Goal: Task Accomplishment & Management: Use online tool/utility

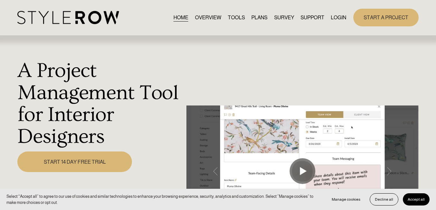
click at [339, 17] on link "LOGIN" at bounding box center [338, 17] width 15 height 9
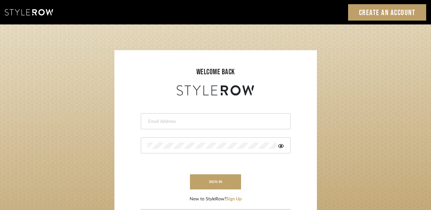
type input "molly@fitchhill.com"
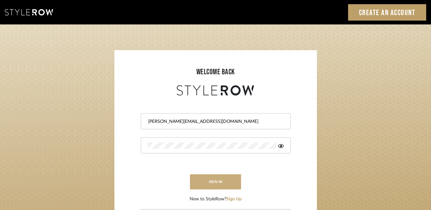
click at [214, 177] on button "sign in" at bounding box center [215, 181] width 51 height 15
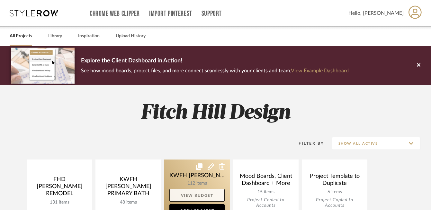
click at [187, 191] on link "View Budget" at bounding box center [197, 195] width 55 height 13
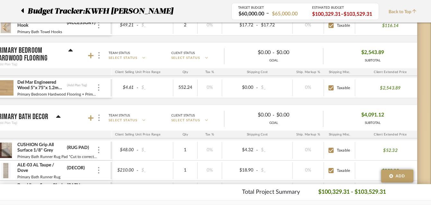
scroll to position [0, 215]
